Goal: Task Accomplishment & Management: Use online tool/utility

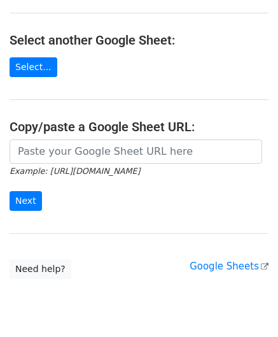
scroll to position [127, 0]
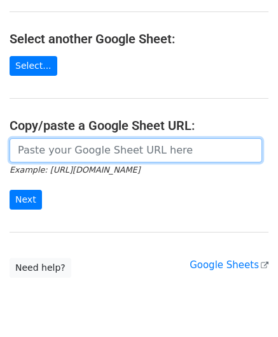
click at [58, 150] on input "url" at bounding box center [136, 150] width 253 height 24
paste input "[URL][DOMAIN_NAME]"
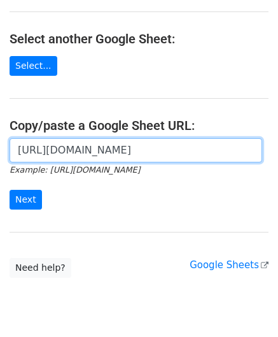
scroll to position [0, 284]
type input "[URL][DOMAIN_NAME]"
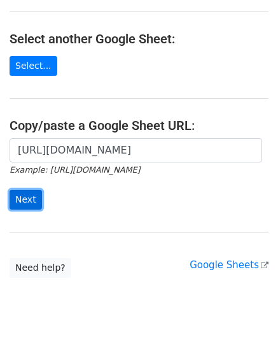
click at [31, 197] on input "Next" at bounding box center [26, 200] width 32 height 20
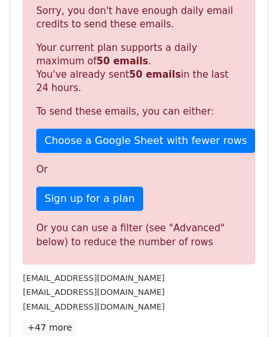
scroll to position [430, 0]
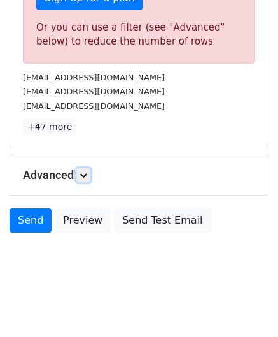
drag, startPoint x: 88, startPoint y: 174, endPoint x: 109, endPoint y: 184, distance: 23.4
click at [87, 174] on icon at bounding box center [84, 175] width 8 height 8
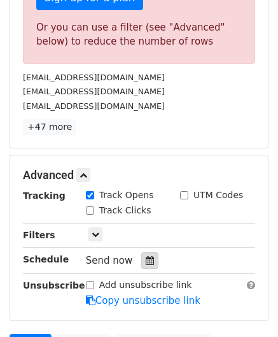
click at [148, 255] on div at bounding box center [149, 260] width 17 height 17
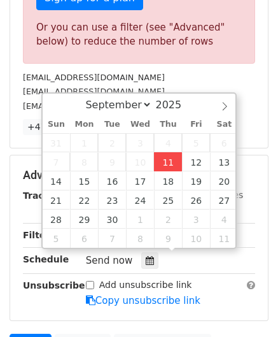
type input "[DATE] 12:00"
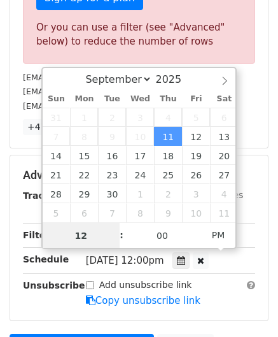
paste input "8"
type input "8"
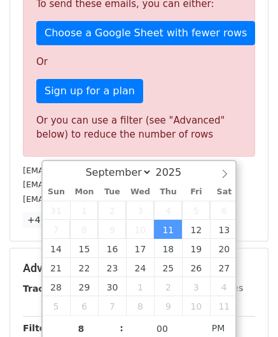
type input "[DATE] 20:00"
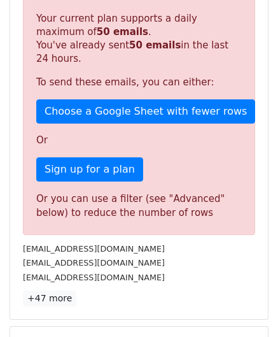
scroll to position [584, 0]
